Goal: Find specific page/section: Find specific page/section

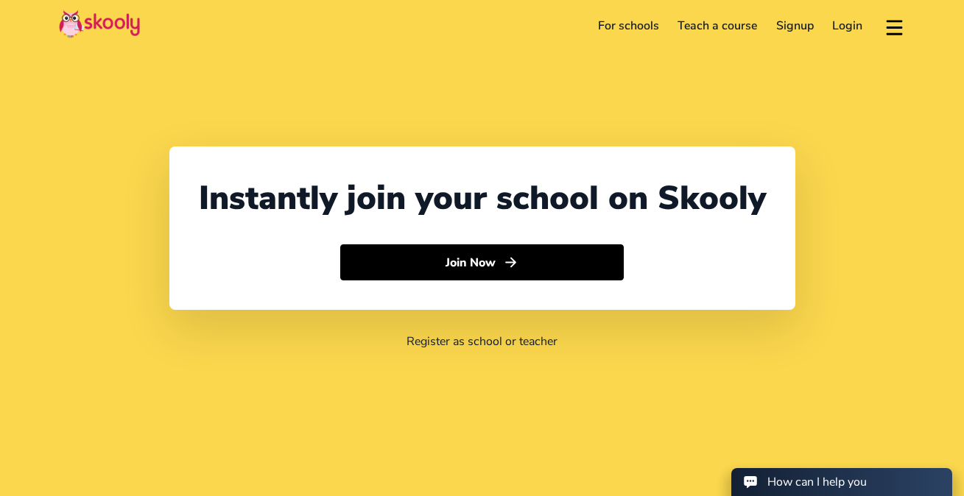
select select "65"
select select "[GEOGRAPHIC_DATA]"
select select "[GEOGRAPHIC_DATA]/[GEOGRAPHIC_DATA]"
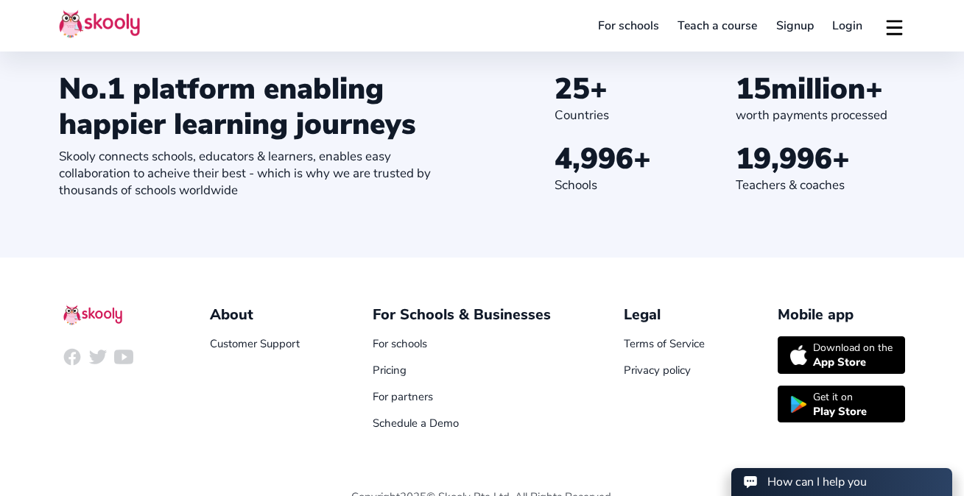
scroll to position [1672, 0]
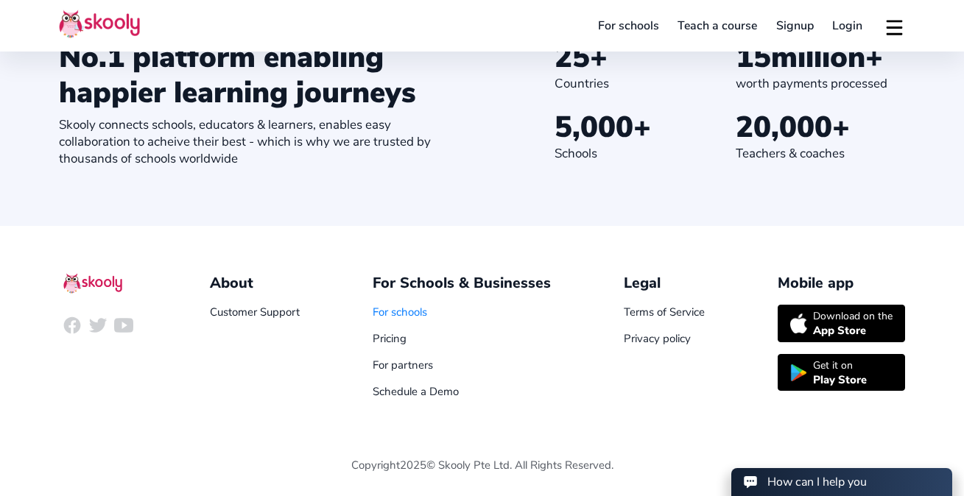
click at [411, 311] on link "For schools" at bounding box center [399, 312] width 54 height 15
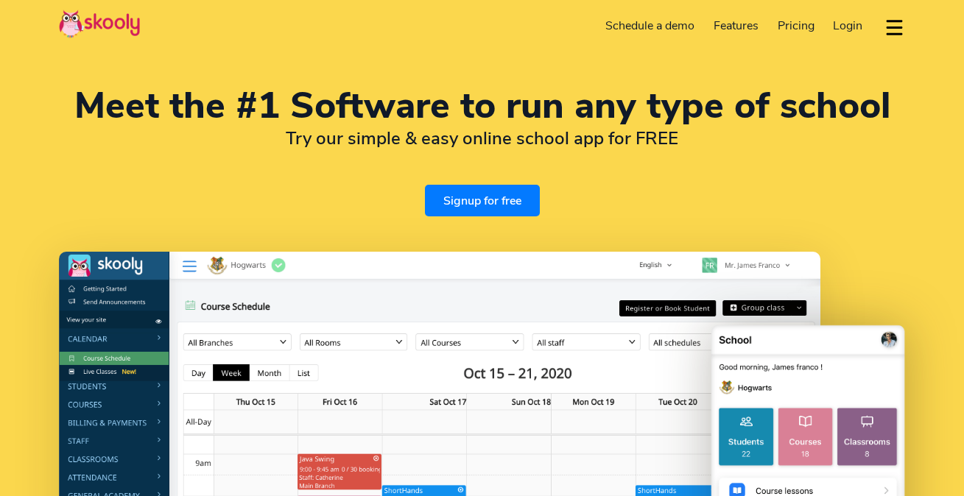
select select "en"
select select "65"
select select "[GEOGRAPHIC_DATA]"
select select "[GEOGRAPHIC_DATA]/[GEOGRAPHIC_DATA]"
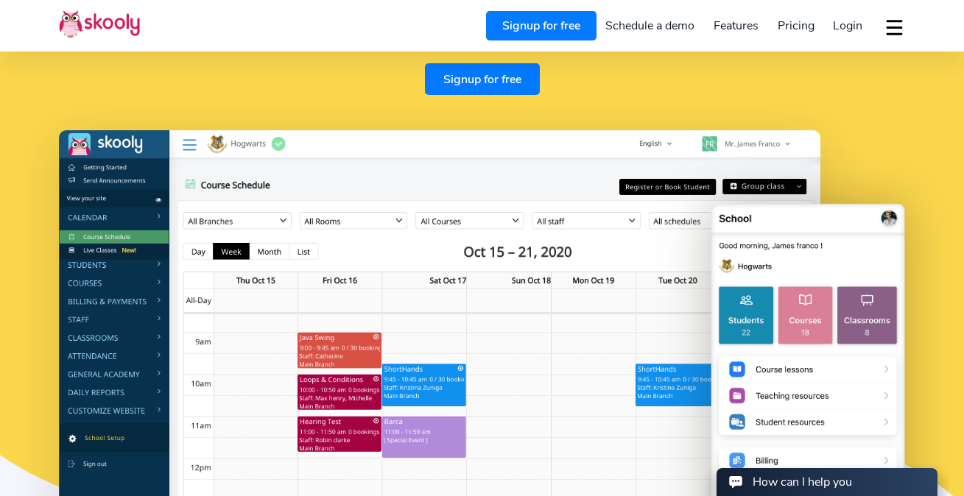
scroll to position [95, 0]
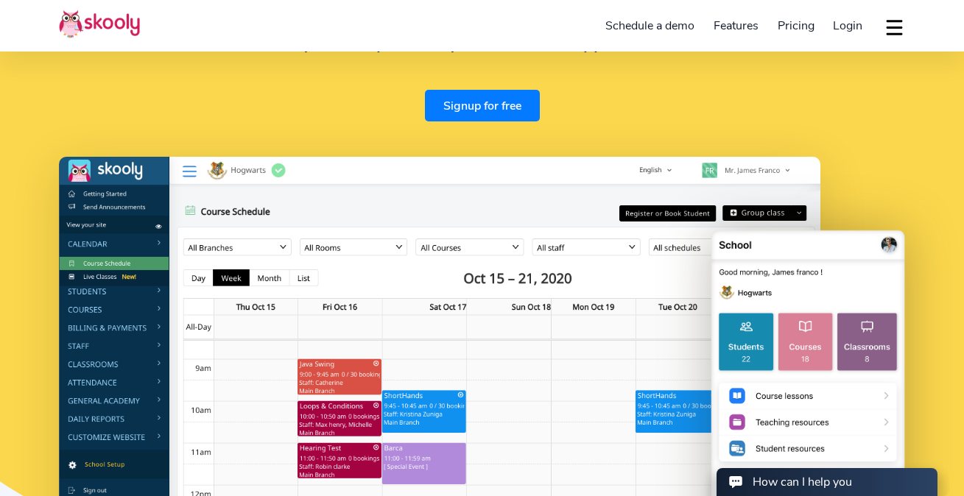
click at [895, 22] on button "dropdown menu" at bounding box center [893, 27] width 21 height 34
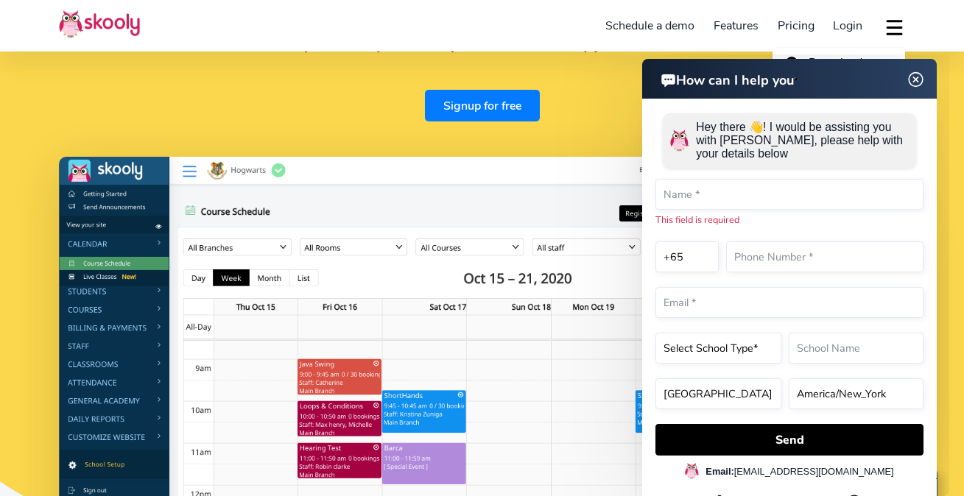
click at [95, 16] on img at bounding box center [99, 24] width 81 height 29
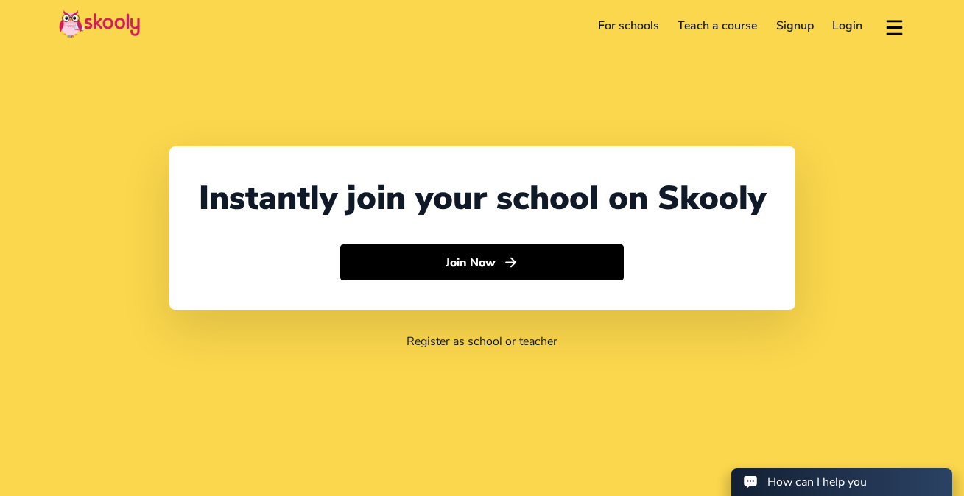
select select "65"
select select "[GEOGRAPHIC_DATA]"
select select "[GEOGRAPHIC_DATA]/[GEOGRAPHIC_DATA]"
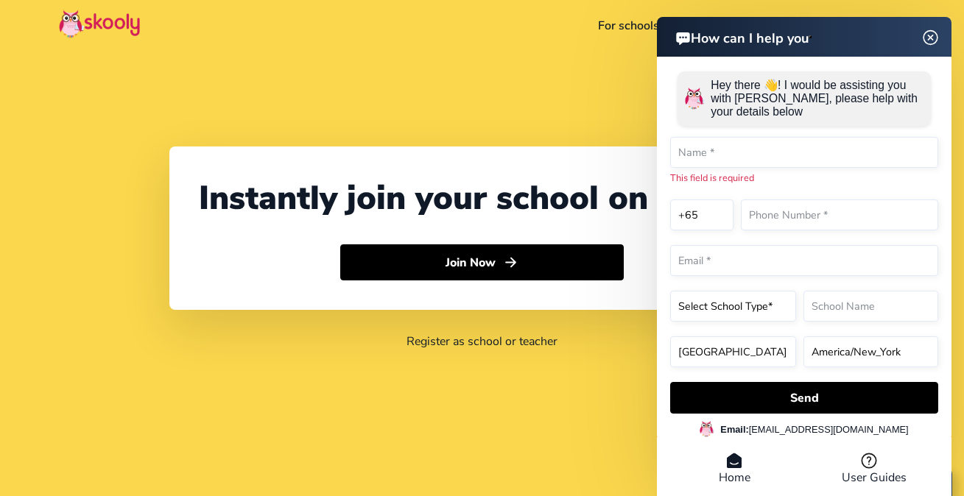
click at [933, 41] on img at bounding box center [930, 37] width 28 height 18
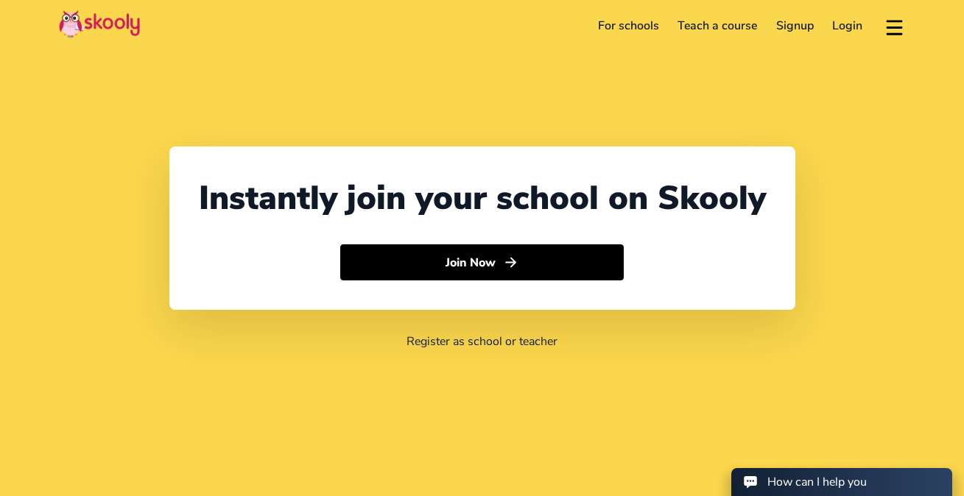
click at [637, 24] on link "For schools" at bounding box center [628, 26] width 80 height 24
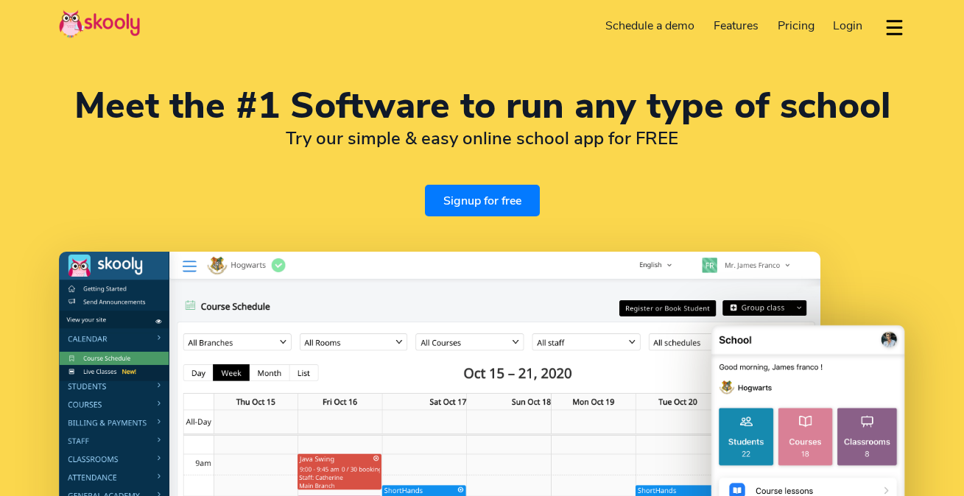
select select "en"
select select "65"
select select "[GEOGRAPHIC_DATA]"
select select "[GEOGRAPHIC_DATA]/[GEOGRAPHIC_DATA]"
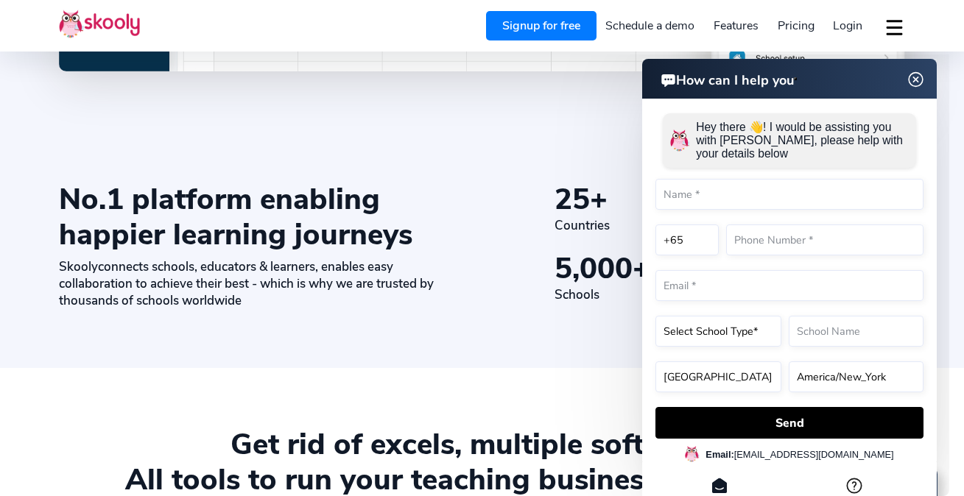
scroll to position [604, 0]
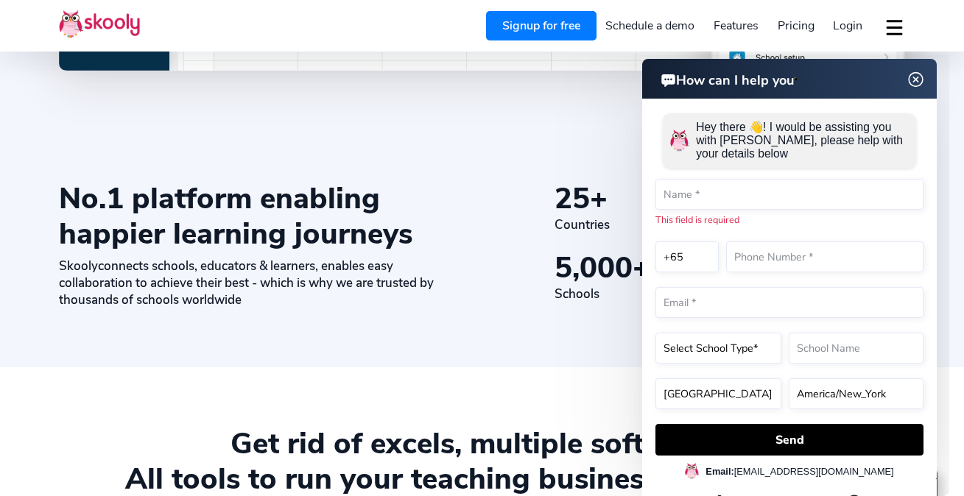
click at [917, 77] on img at bounding box center [916, 80] width 28 height 18
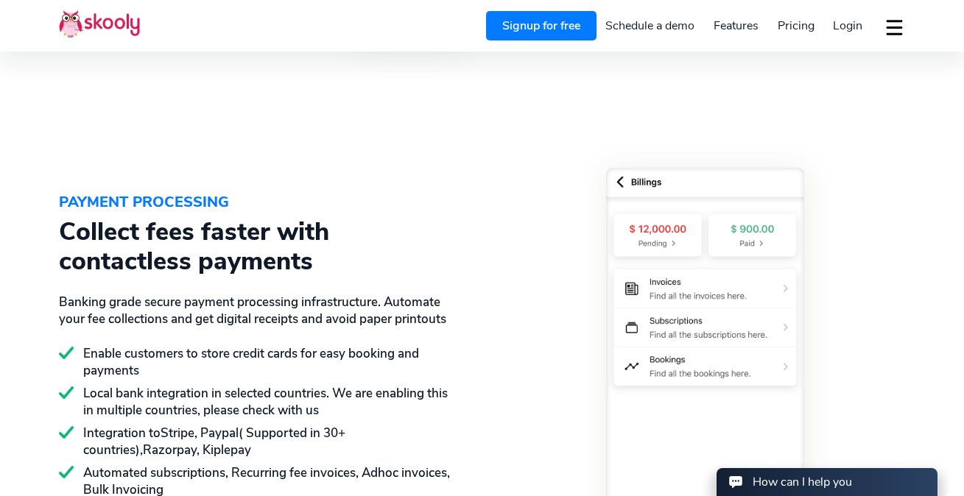
scroll to position [1917, 0]
